Goal: Information Seeking & Learning: Learn about a topic

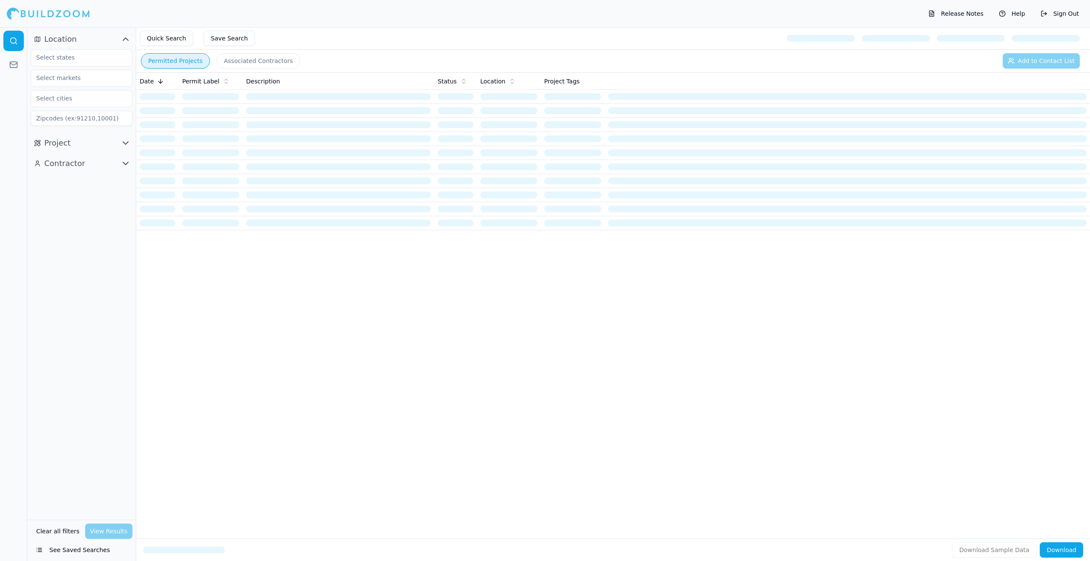
click at [100, 142] on button "Project" at bounding box center [82, 143] width 102 height 14
click at [70, 57] on input "text" at bounding box center [76, 57] width 90 height 15
click at [71, 81] on div "[US_STATE]" at bounding box center [81, 77] width 97 height 14
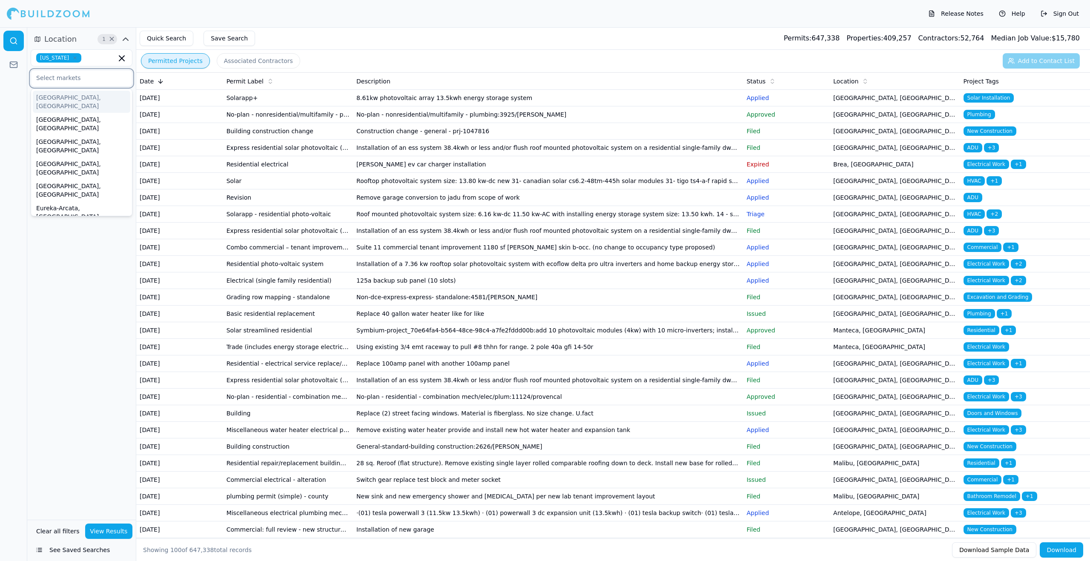
click at [80, 77] on input "text" at bounding box center [76, 77] width 90 height 15
click at [64, 334] on div "[GEOGRAPHIC_DATA]-[GEOGRAPHIC_DATA]-[GEOGRAPHIC_DATA], [GEOGRAPHIC_DATA]" at bounding box center [81, 353] width 97 height 39
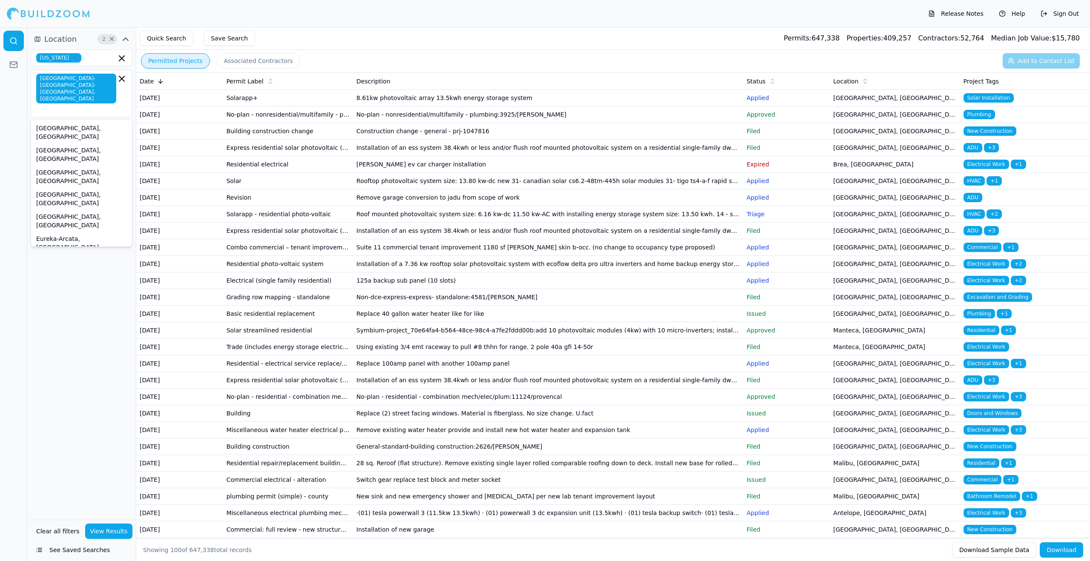
click at [46, 282] on div "Location 2 × California San Francisco-Oakland-Berkeley, CA Bakersfield, CA Chic…" at bounding box center [81, 273] width 109 height 493
click at [106, 59] on input "text" at bounding box center [101, 57] width 32 height 9
click at [118, 96] on div "[GEOGRAPHIC_DATA]-[GEOGRAPHIC_DATA]-[GEOGRAPHIC_DATA], [GEOGRAPHIC_DATA]" at bounding box center [81, 94] width 91 height 40
click at [87, 465] on div "Santa [PERSON_NAME]-[GEOGRAPHIC_DATA], [GEOGRAPHIC_DATA]" at bounding box center [81, 480] width 97 height 31
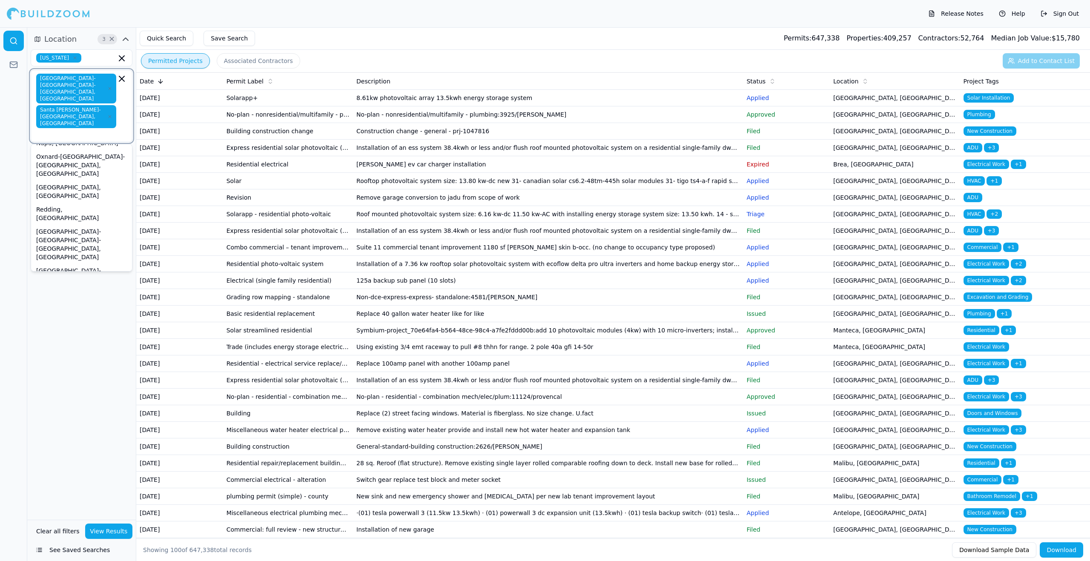
scroll to position [281, 0]
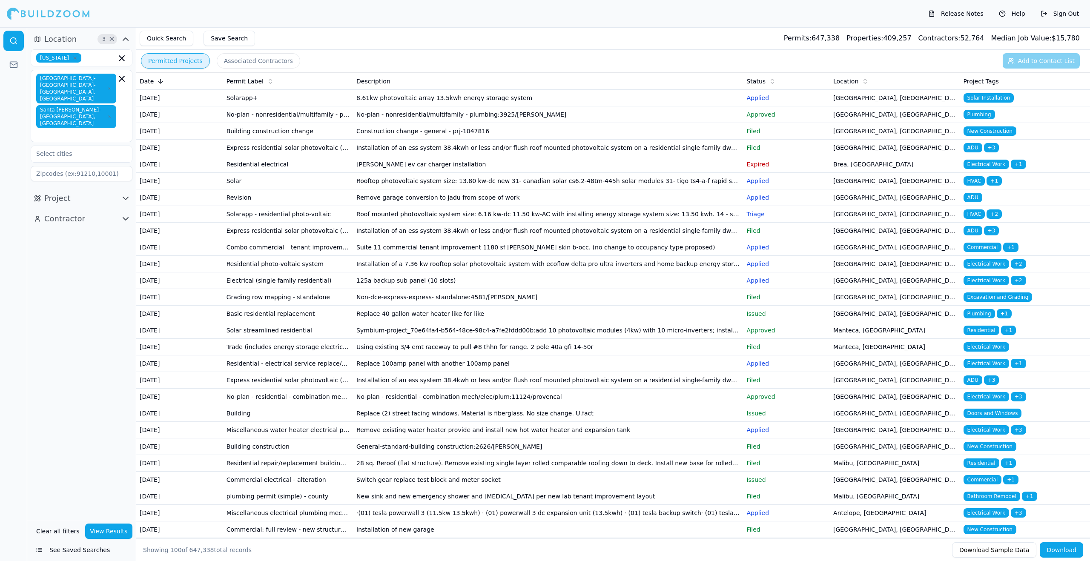
drag, startPoint x: 33, startPoint y: 368, endPoint x: 33, endPoint y: 361, distance: 6.8
click at [33, 368] on div "Location 3 × California San Francisco-Oakland-Berkeley, CA Santa Rosa-Petaluma,…" at bounding box center [81, 273] width 109 height 493
click at [122, 60] on icon "button" at bounding box center [122, 58] width 10 height 10
click at [82, 166] on input at bounding box center [82, 173] width 102 height 15
click at [87, 261] on div "Location 2 × San Francisco-Oakland-Berkeley, CA Santa Rosa-Petaluma, CA Project…" at bounding box center [81, 273] width 109 height 493
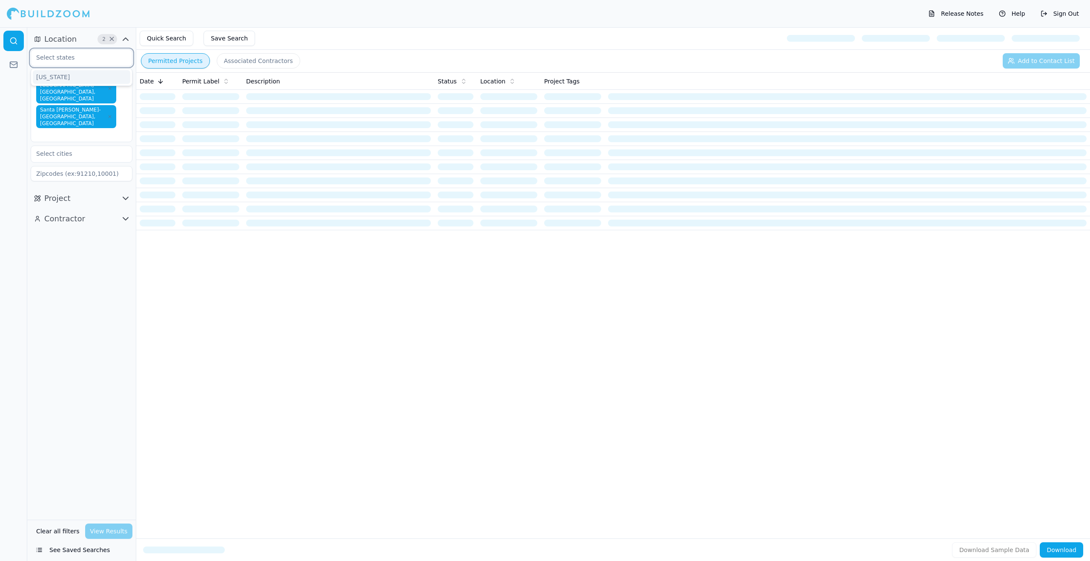
click at [83, 57] on input "text" at bounding box center [76, 57] width 90 height 15
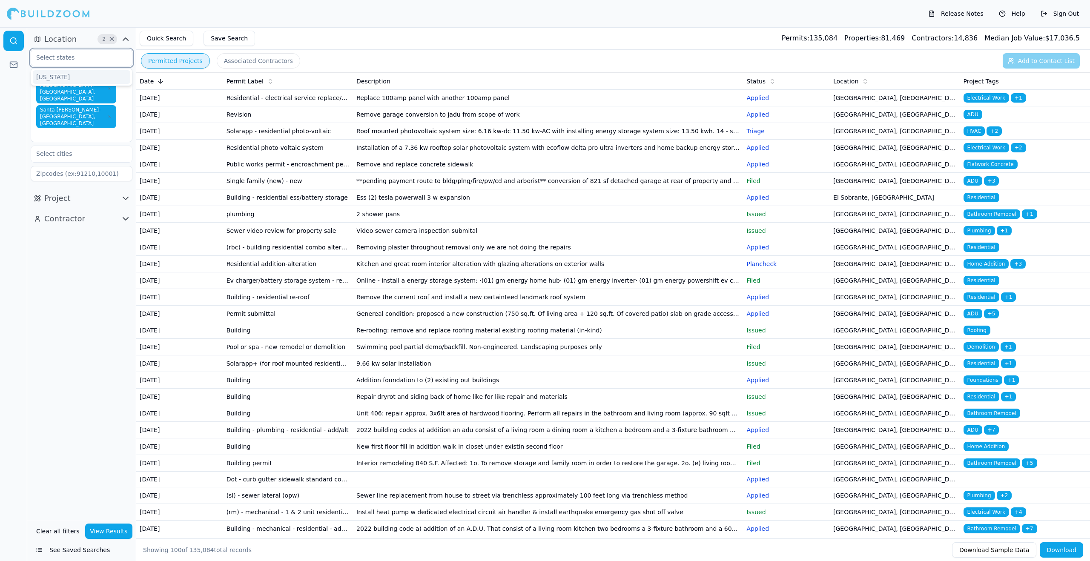
scroll to position [0, 0]
click at [14, 103] on div at bounding box center [13, 294] width 27 height 534
click at [124, 193] on icon "button" at bounding box center [125, 198] width 10 height 10
click at [107, 376] on button "Contractor" at bounding box center [82, 383] width 102 height 14
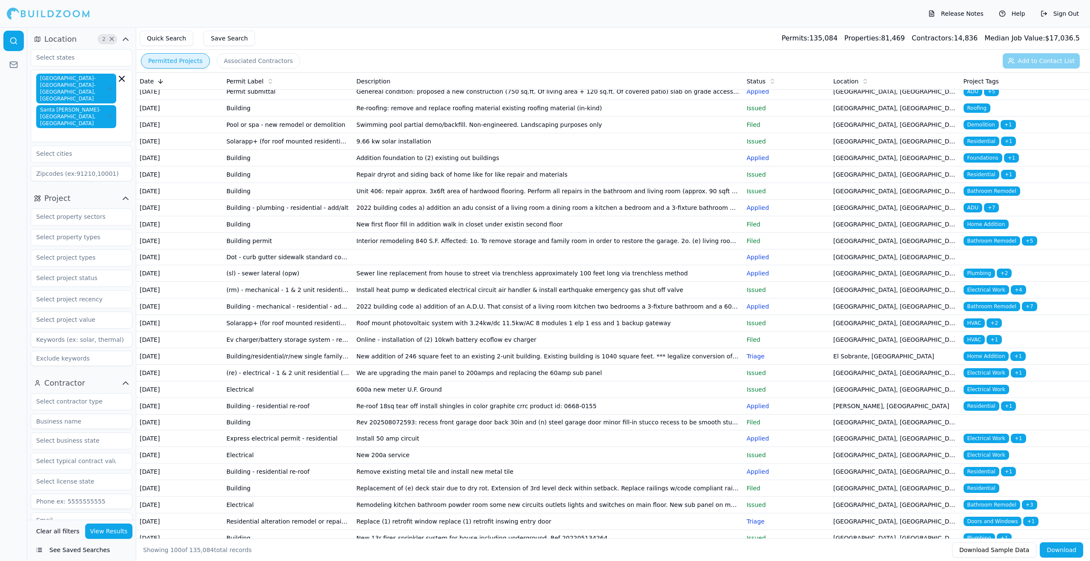
scroll to position [223, 0]
click at [90, 250] on input "text" at bounding box center [76, 257] width 90 height 15
click at [71, 324] on div "Home Addition" at bounding box center [81, 331] width 97 height 14
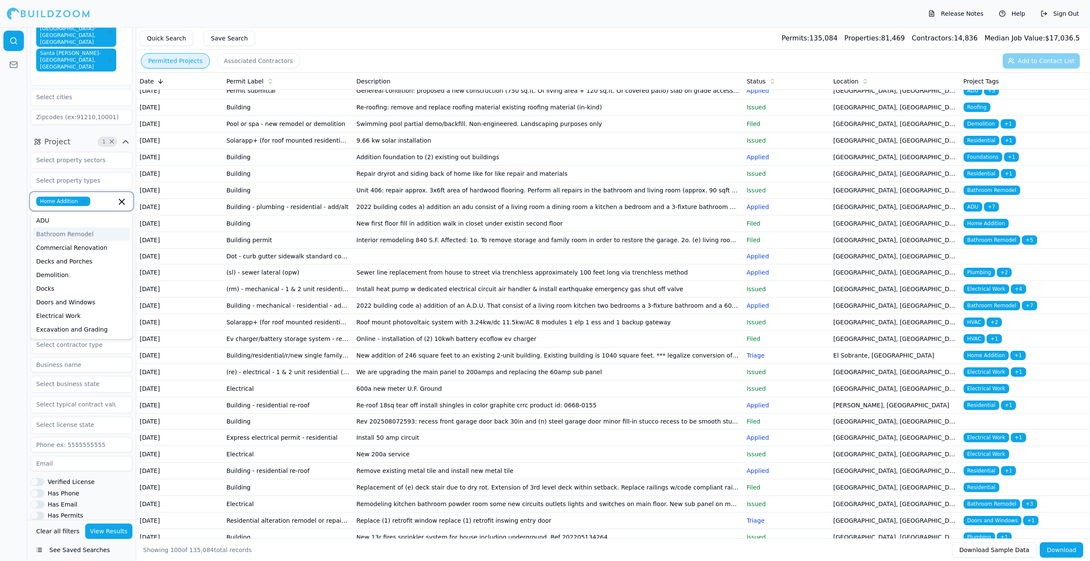
click at [83, 227] on div "Bathroom Remodel" at bounding box center [81, 234] width 97 height 14
click at [74, 225] on div "ADU" at bounding box center [81, 232] width 97 height 14
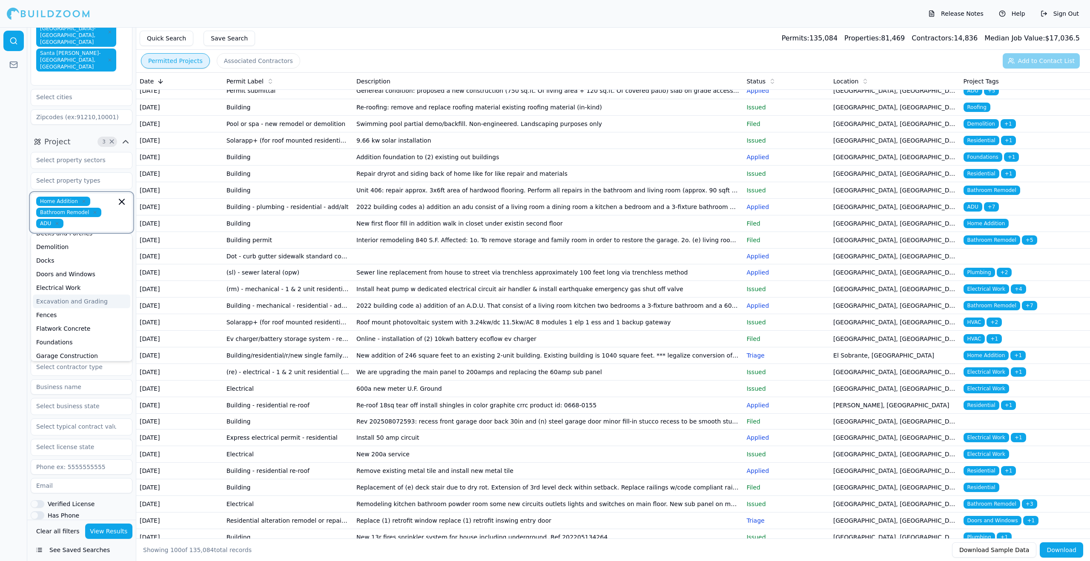
scroll to position [45, 0]
click at [97, 287] on div "Fences" at bounding box center [81, 294] width 97 height 14
click at [103, 277] on div "New Construction" at bounding box center [81, 284] width 97 height 14
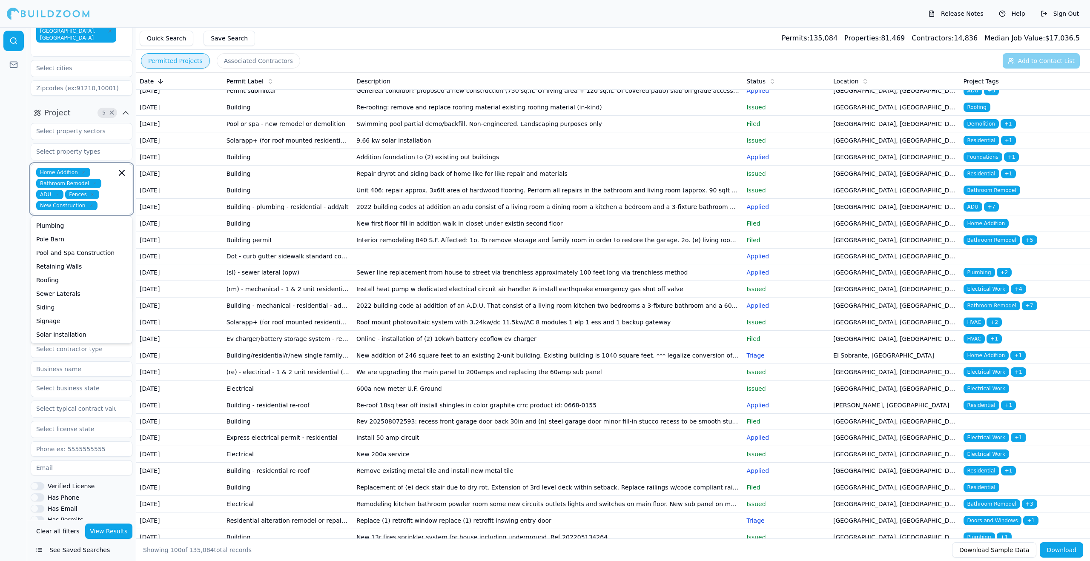
scroll to position [86, 0]
click at [14, 265] on div at bounding box center [13, 294] width 27 height 534
click at [116, 531] on button "View Results" at bounding box center [109, 531] width 48 height 15
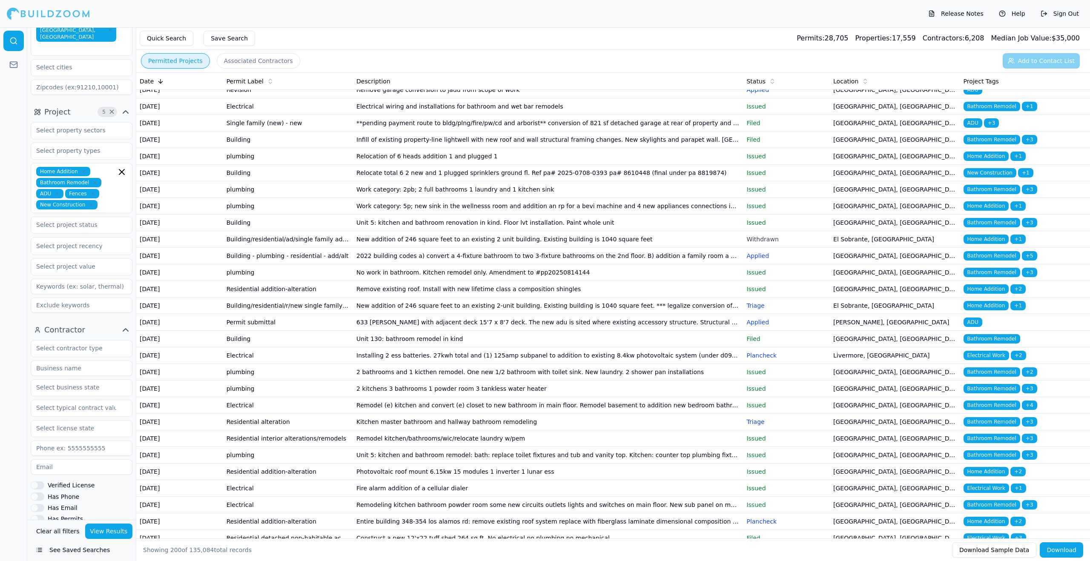
scroll to position [7, 0]
click at [596, 348] on td "Unit 130: bathroom remodel in kind" at bounding box center [548, 340] width 390 height 17
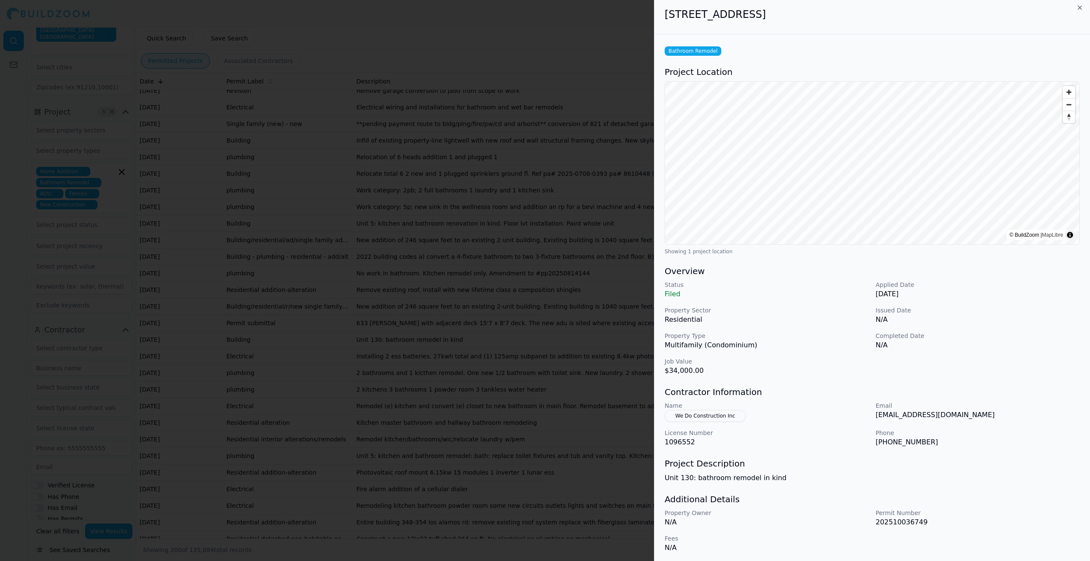
scroll to position [2, 0]
